Goal: Information Seeking & Learning: Learn about a topic

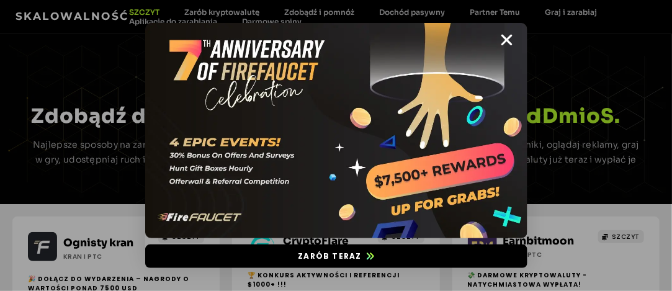
click at [19, 74] on div "Zarób teraz" at bounding box center [336, 145] width 672 height 291
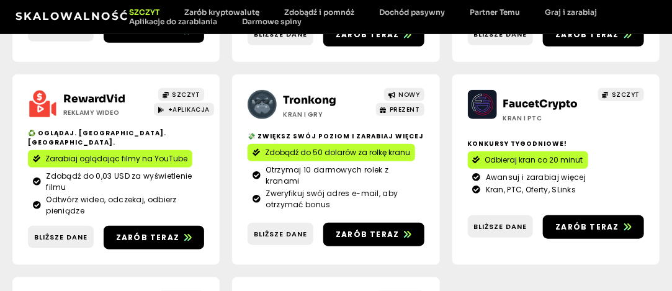
scroll to position [310, 0]
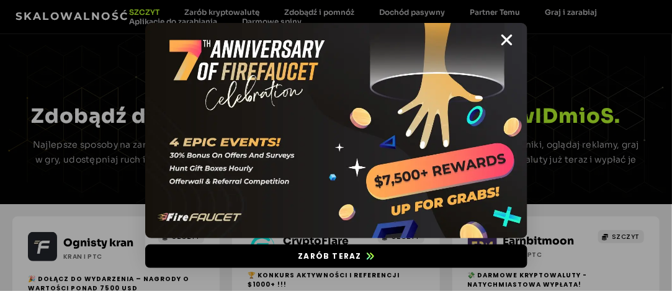
click at [22, 68] on div "Zarób teraz" at bounding box center [336, 145] width 672 height 291
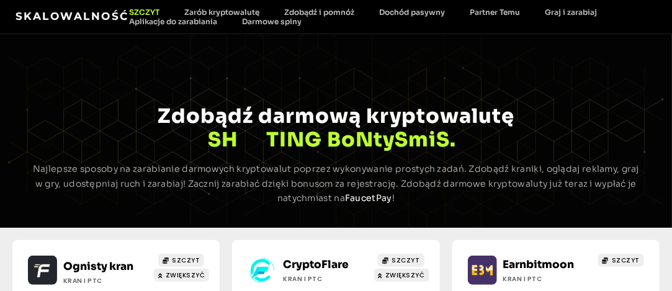
click at [387, 79] on div "NAJWYŻSZE zarobki Zdobądź darmową kryptowalutę v I mi w I N G A D S . C ja A I …" at bounding box center [336, 131] width 672 height 194
